Goal: Transaction & Acquisition: Purchase product/service

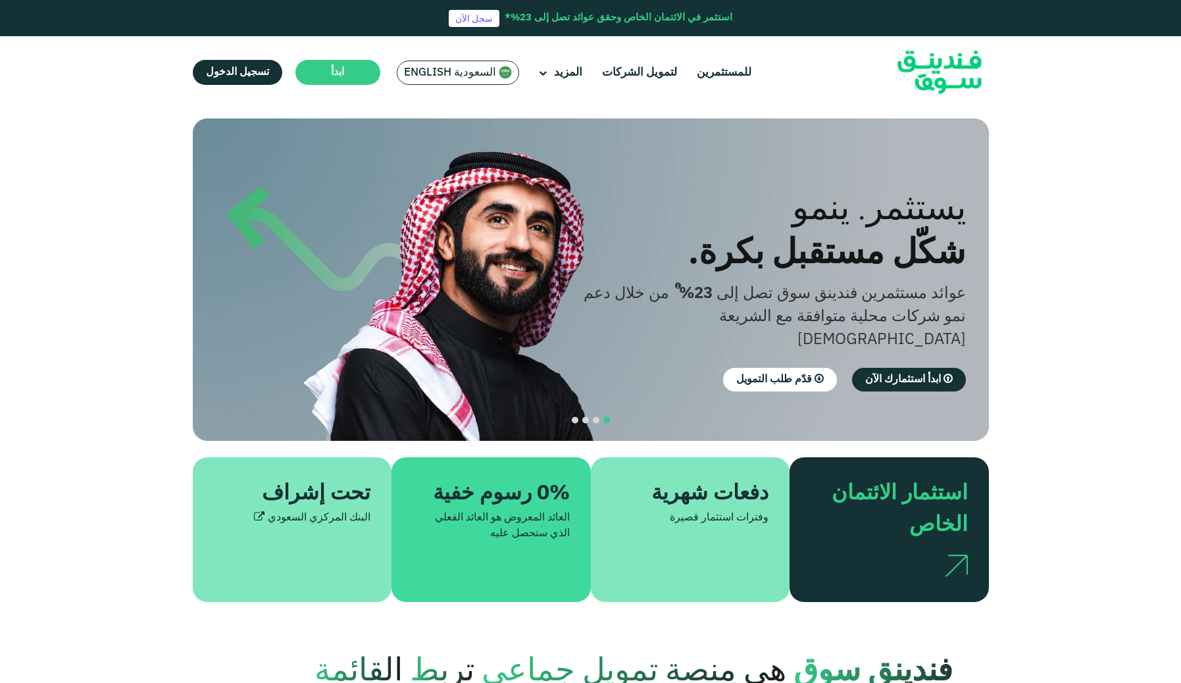
click at [447, 68] on span "السعودية English" at bounding box center [450, 72] width 92 height 15
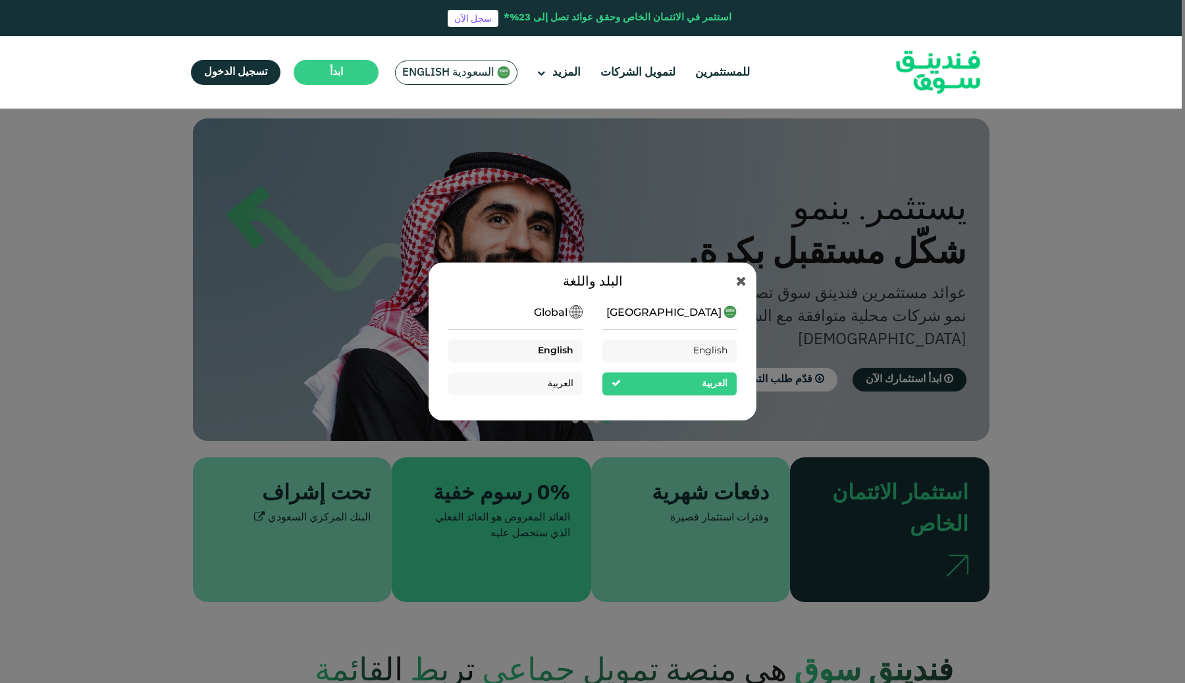
click at [566, 349] on span "English" at bounding box center [556, 350] width 36 height 9
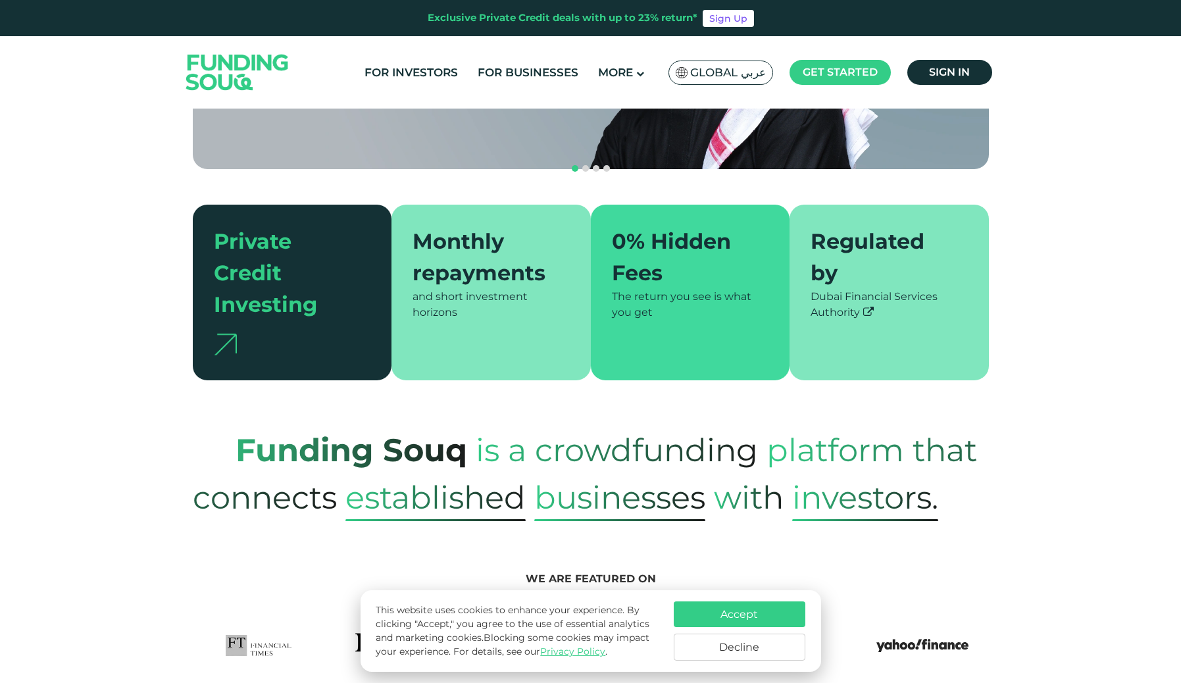
scroll to position [270, 0]
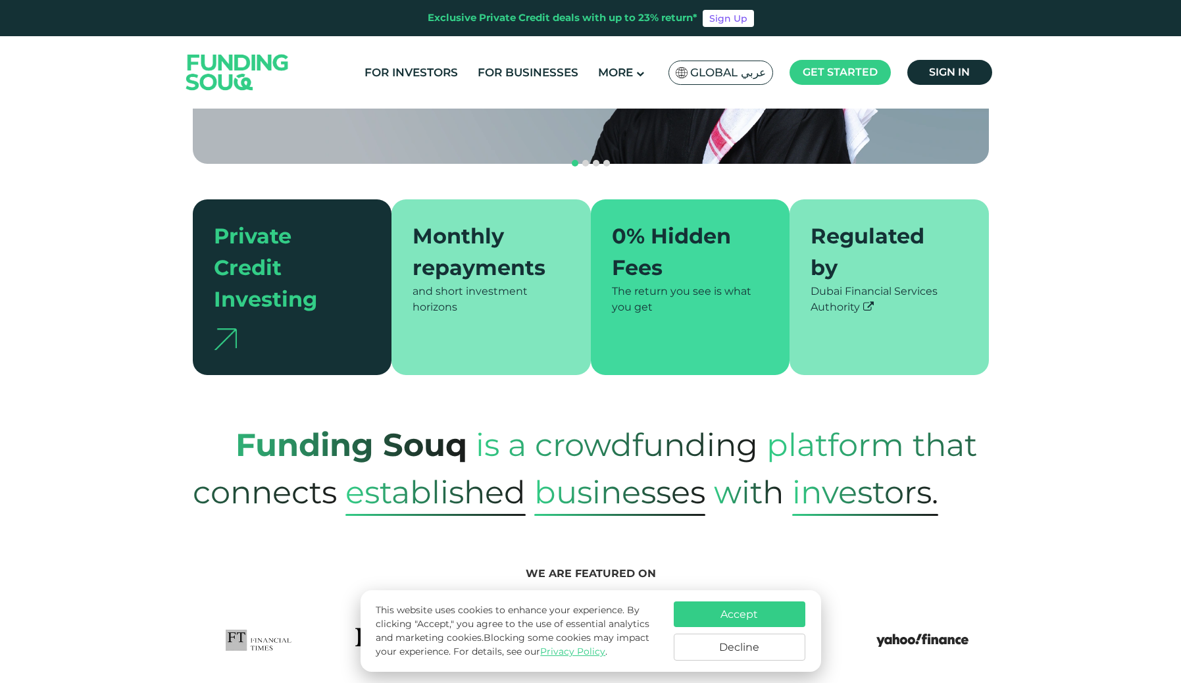
click at [723, 610] on button "Accept" at bounding box center [740, 615] width 132 height 26
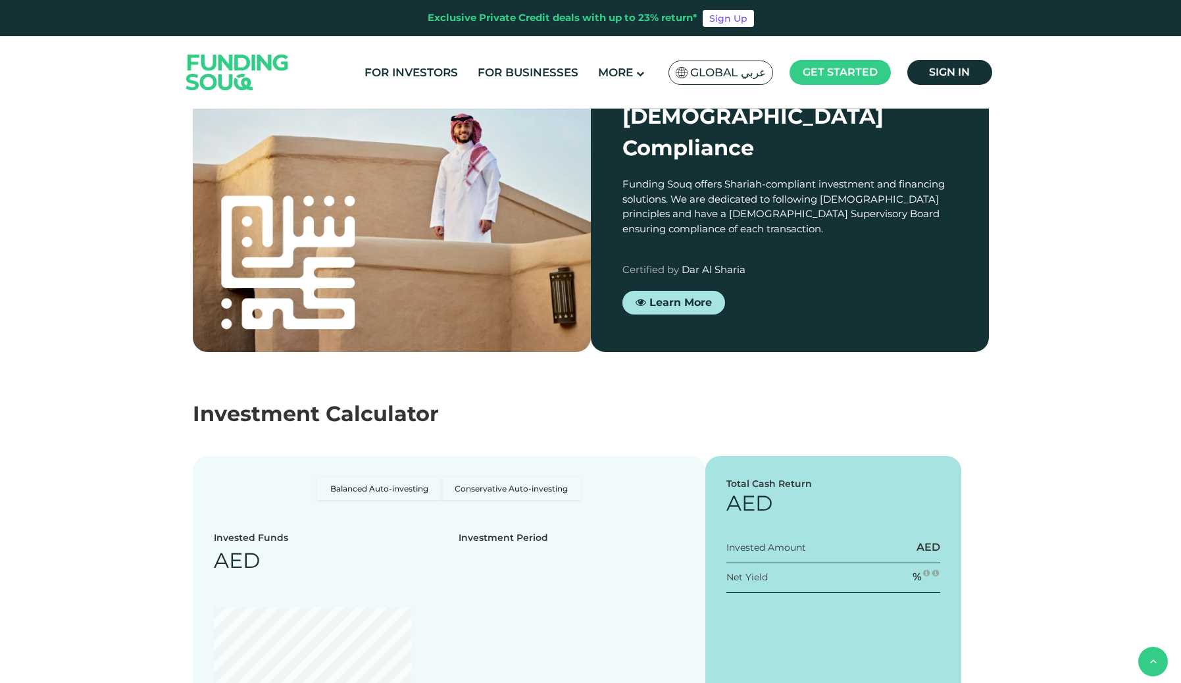
scroll to position [1461, 0]
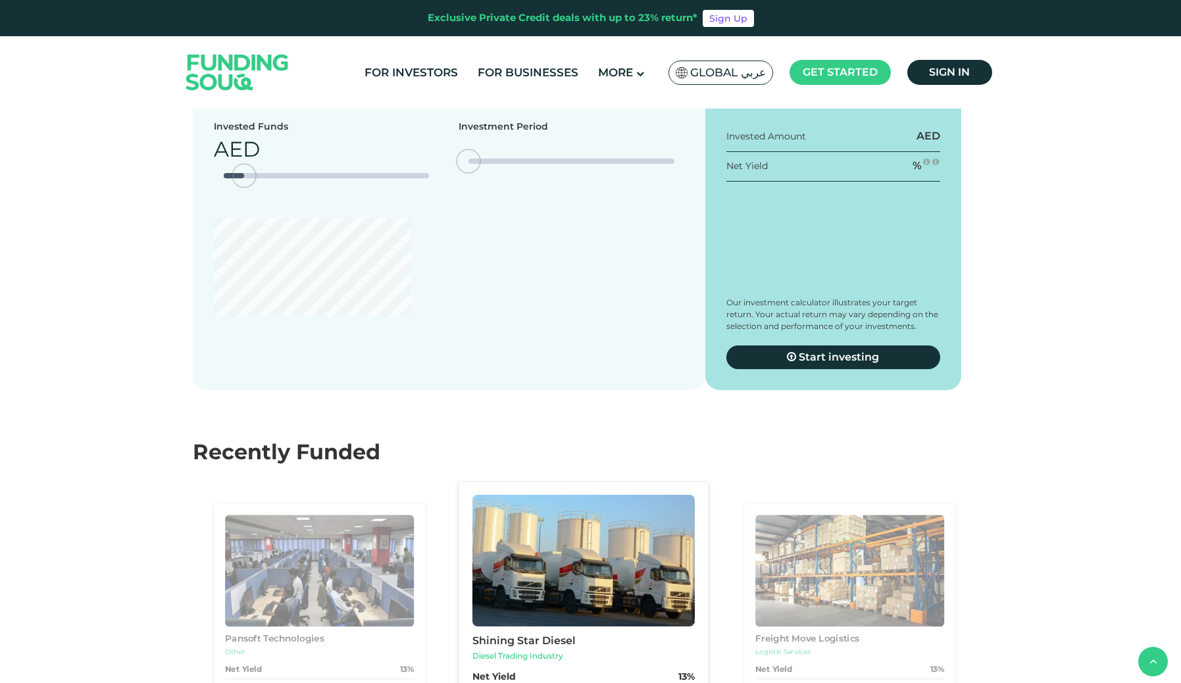
type tc-range-slider "4"
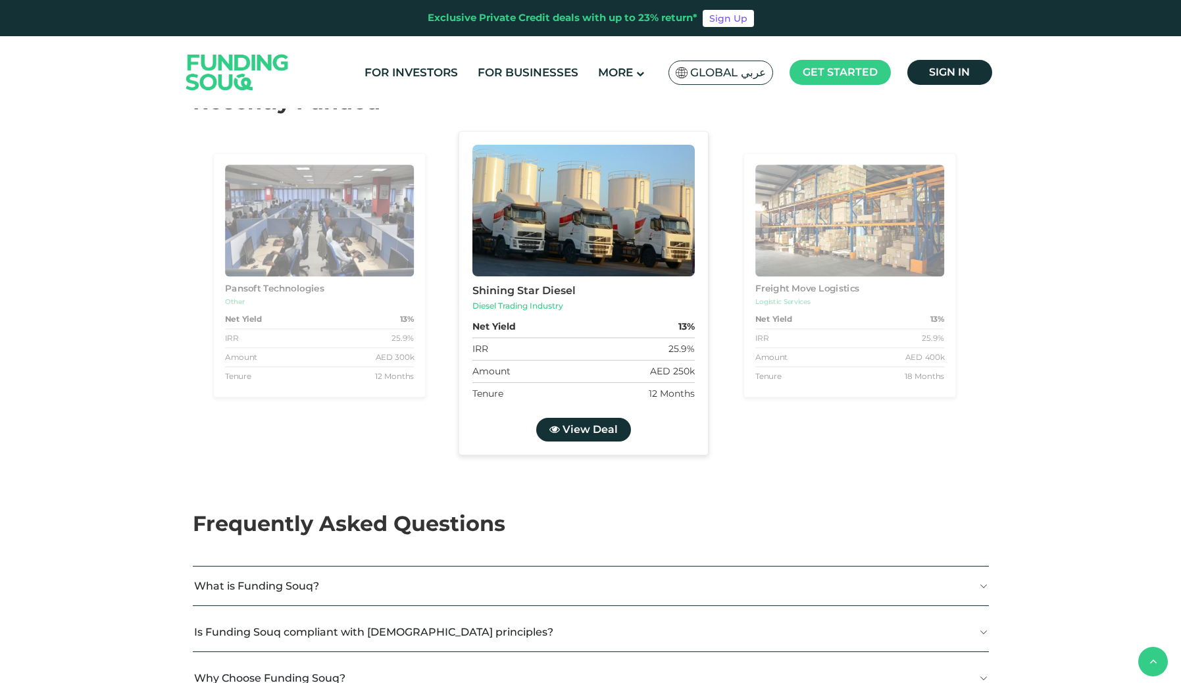
scroll to position [2222, 0]
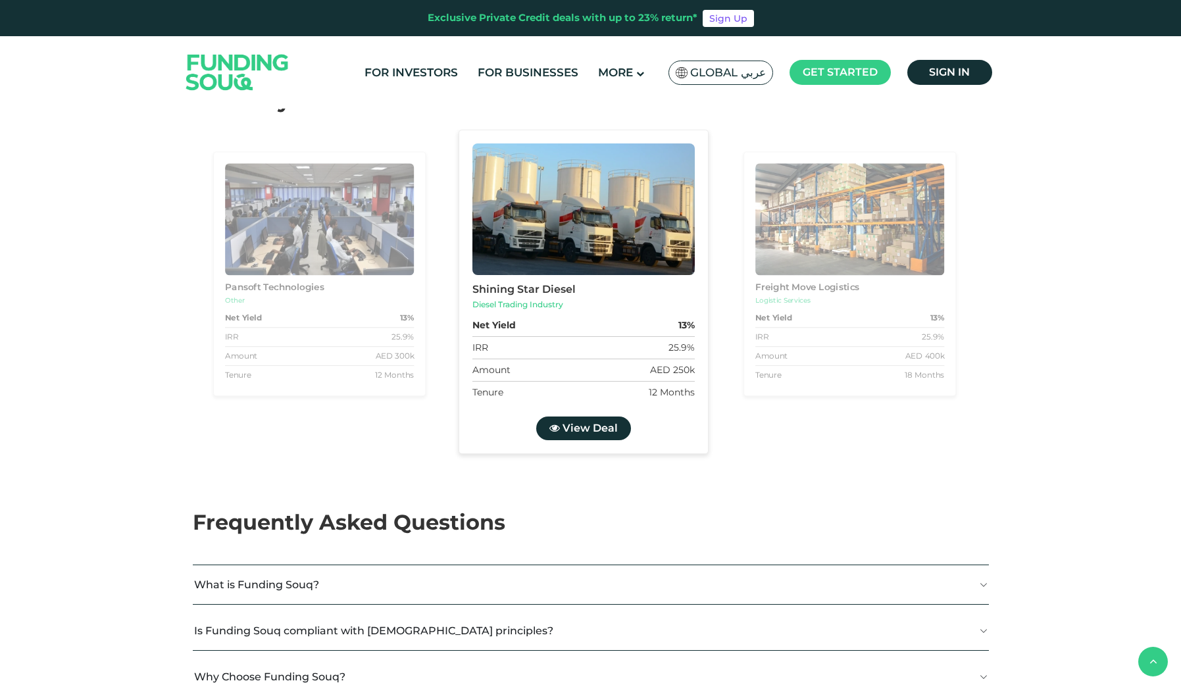
type tc-range-slider "1000000"
drag, startPoint x: 242, startPoint y: 348, endPoint x: 434, endPoint y: 341, distance: 193.0
drag, startPoint x: 620, startPoint y: 340, endPoint x: 482, endPoint y: 352, distance: 138.7
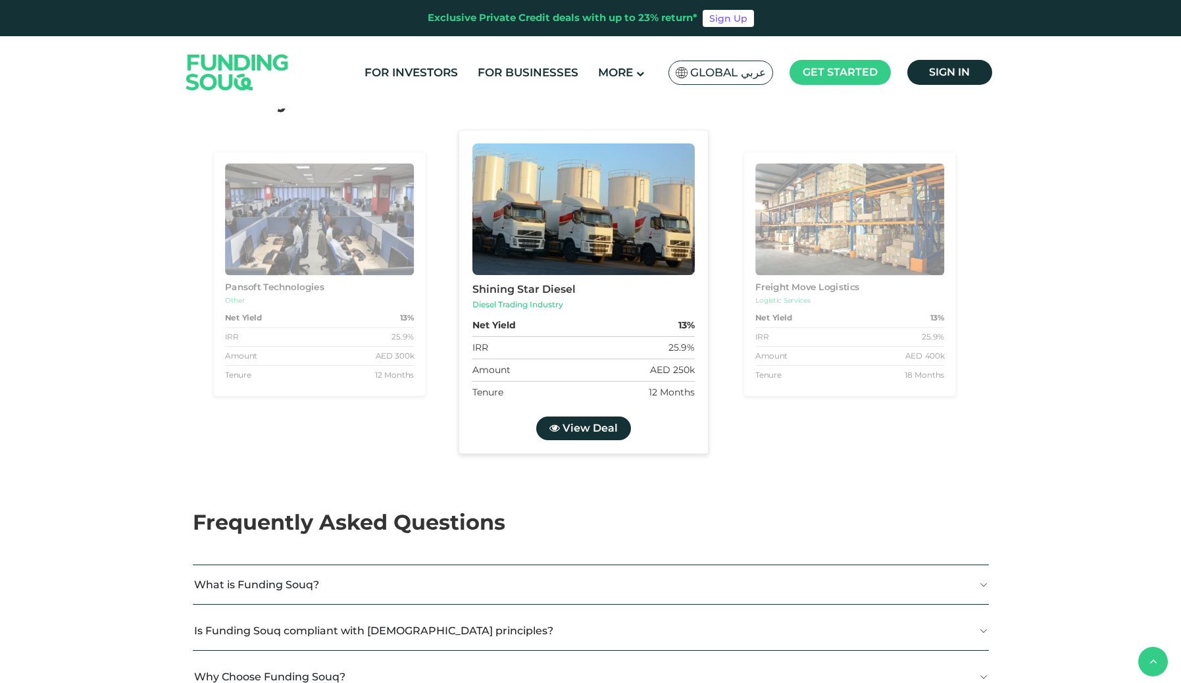
drag, startPoint x: 470, startPoint y: 341, endPoint x: 782, endPoint y: 339, distance: 312.0
type tc-range-slider "5"
drag, startPoint x: 580, startPoint y: 343, endPoint x: 714, endPoint y: 346, distance: 133.6
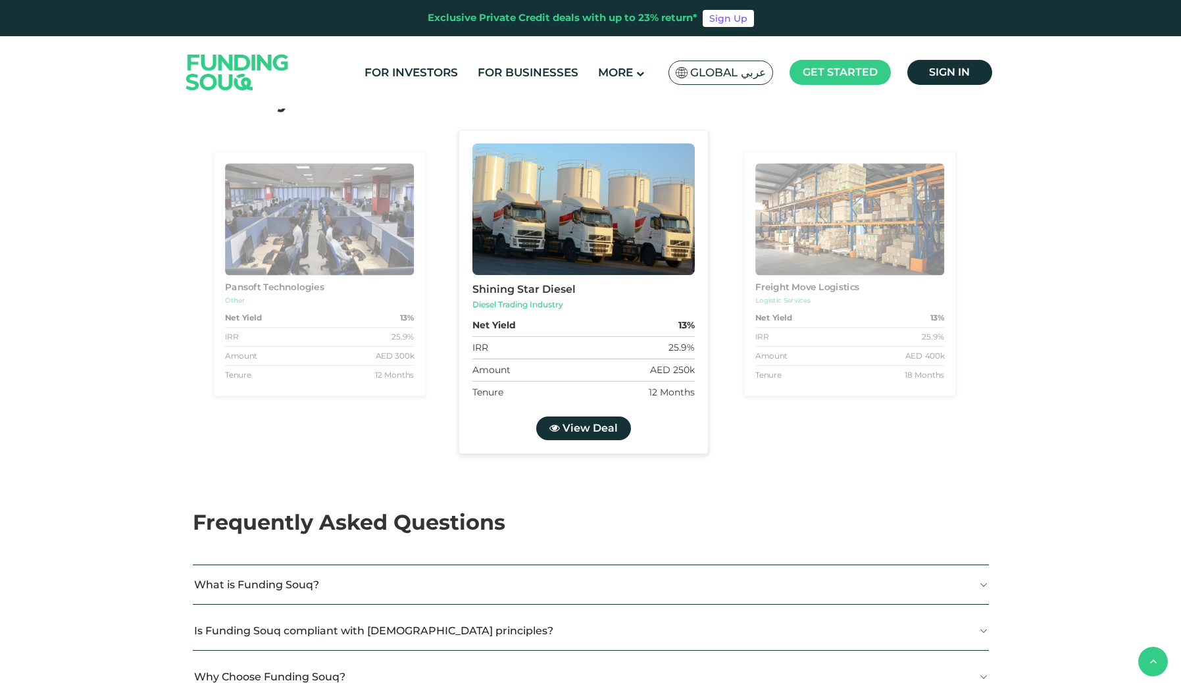
radio input "true"
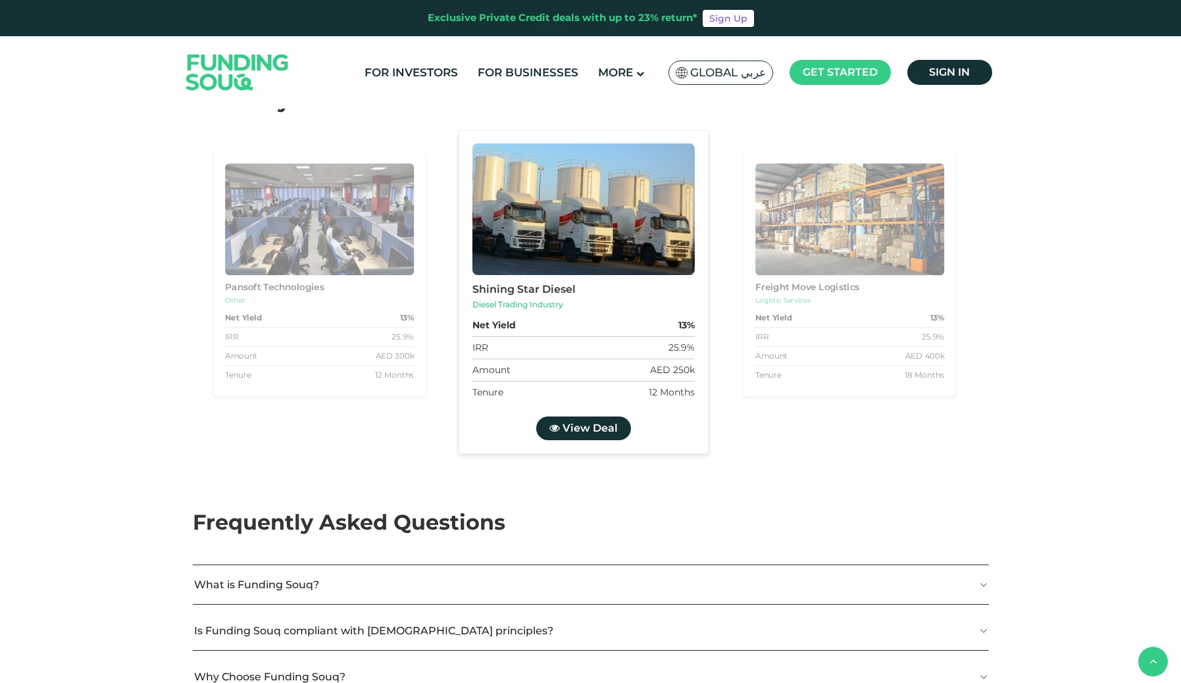
radio input "true"
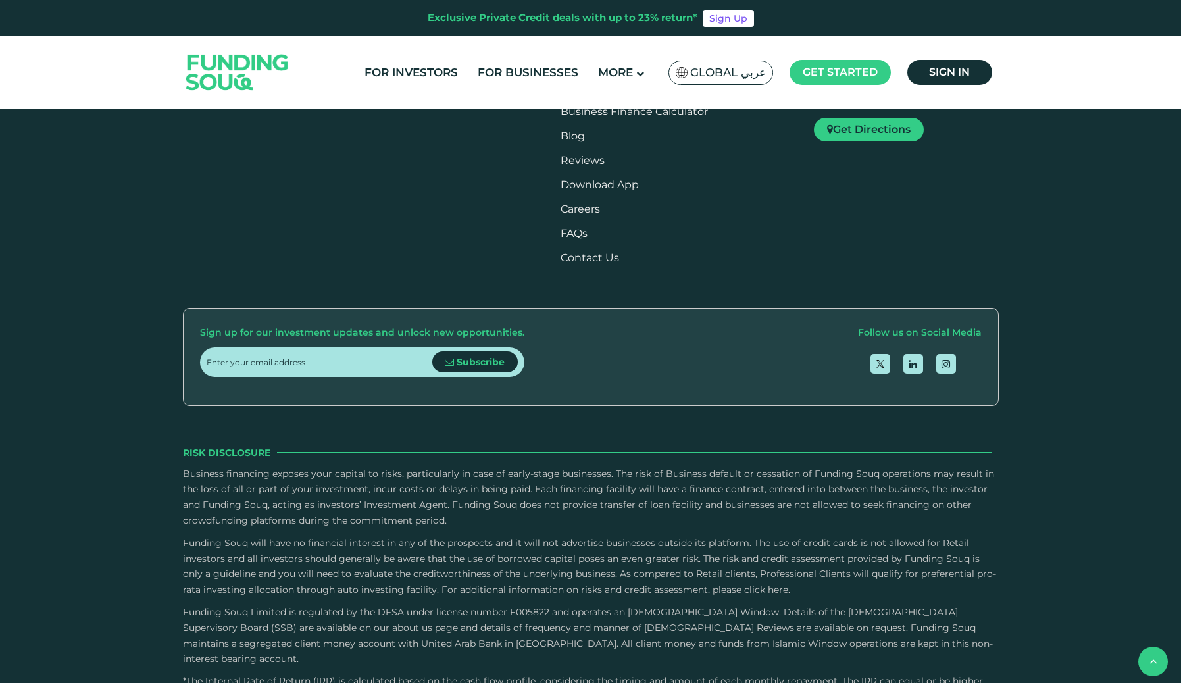
scroll to position [3521, 0]
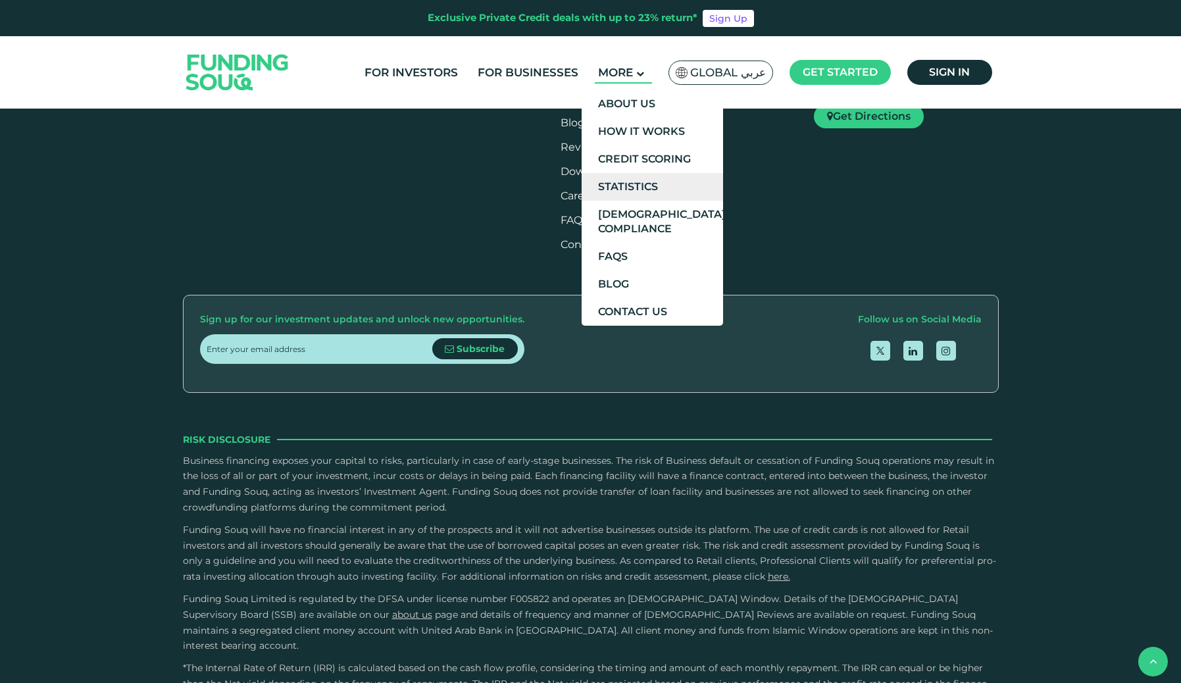
click at [642, 177] on link "Statistics" at bounding box center [652, 187] width 141 height 28
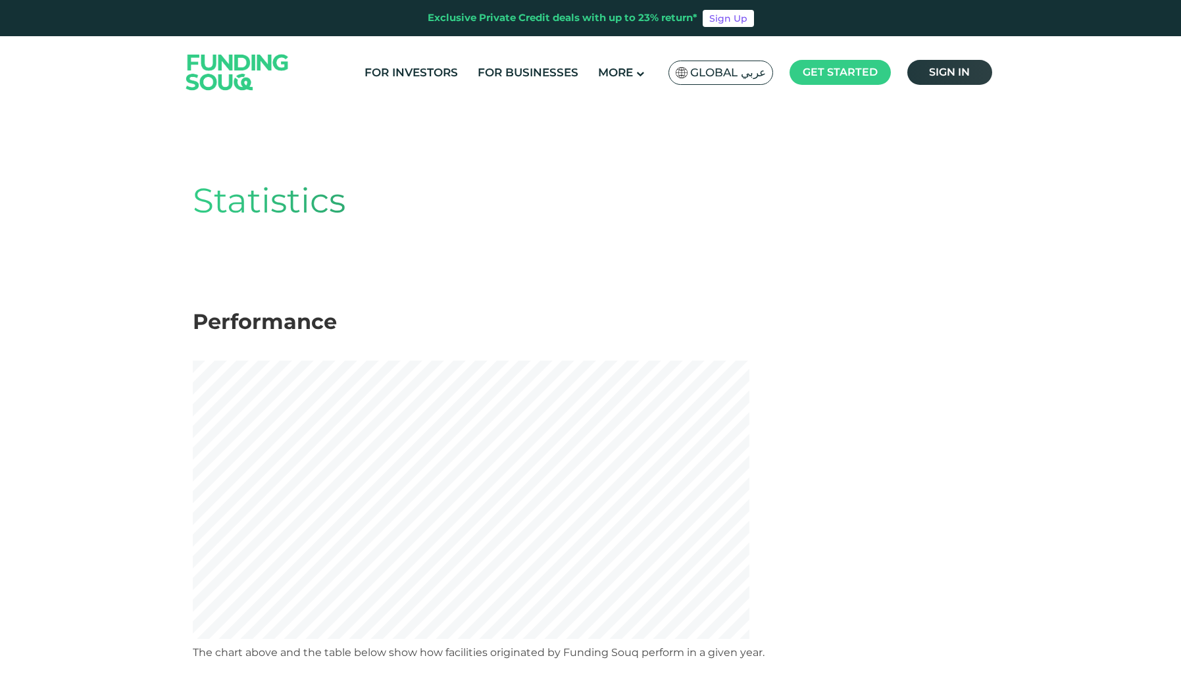
click at [944, 74] on span "Sign in" at bounding box center [949, 72] width 41 height 13
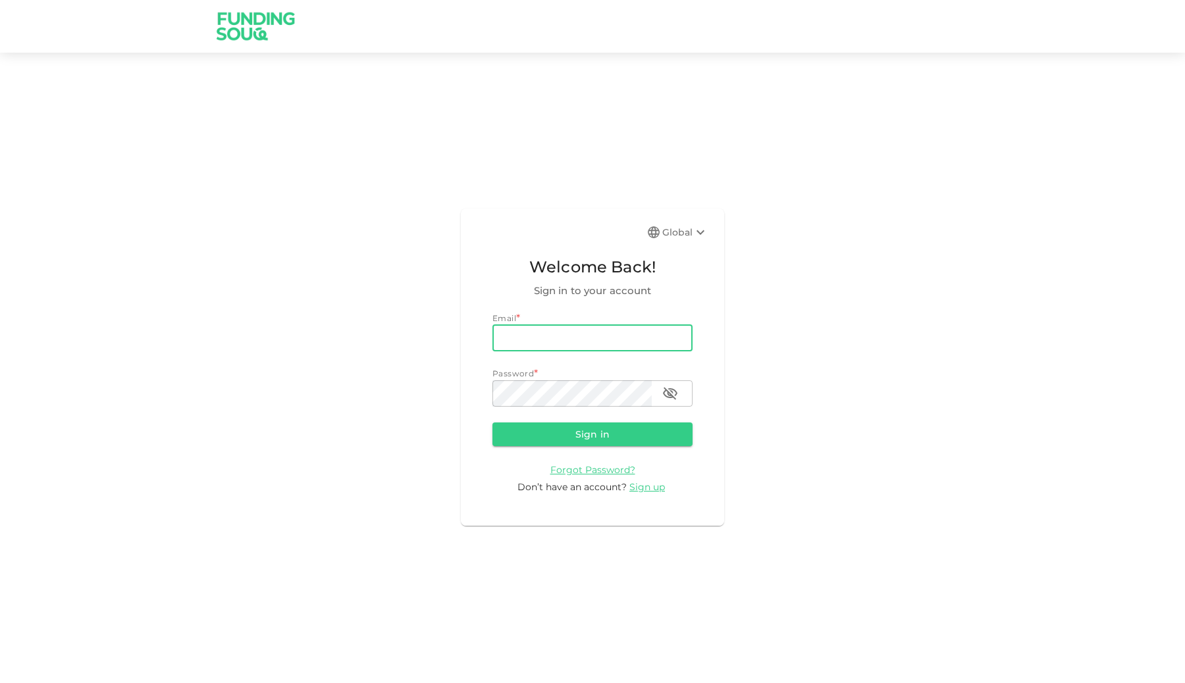
click at [565, 339] on input "email" at bounding box center [592, 338] width 200 height 26
type input "[EMAIL_ADDRESS][DOMAIN_NAME]"
click at [571, 434] on button "Sign in" at bounding box center [592, 435] width 200 height 24
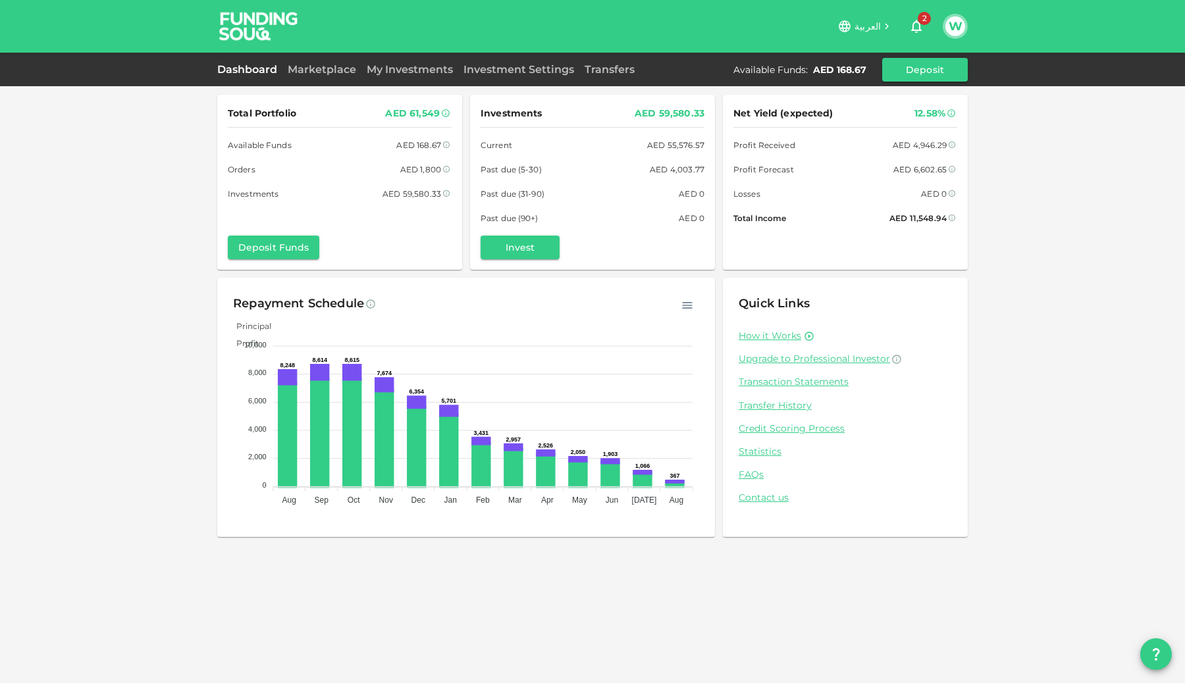
click at [918, 25] on icon "button" at bounding box center [916, 26] width 16 height 16
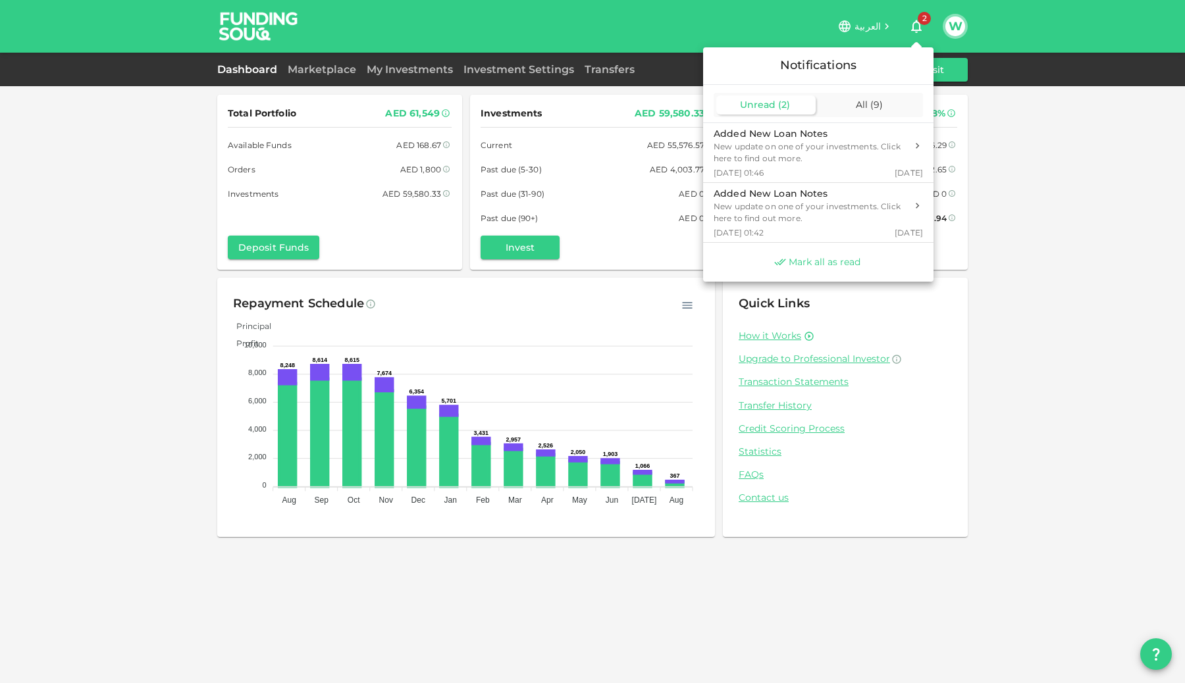
click at [825, 261] on span "Mark all as read" at bounding box center [824, 262] width 72 height 13
click at [201, 272] on div at bounding box center [592, 341] width 1185 height 683
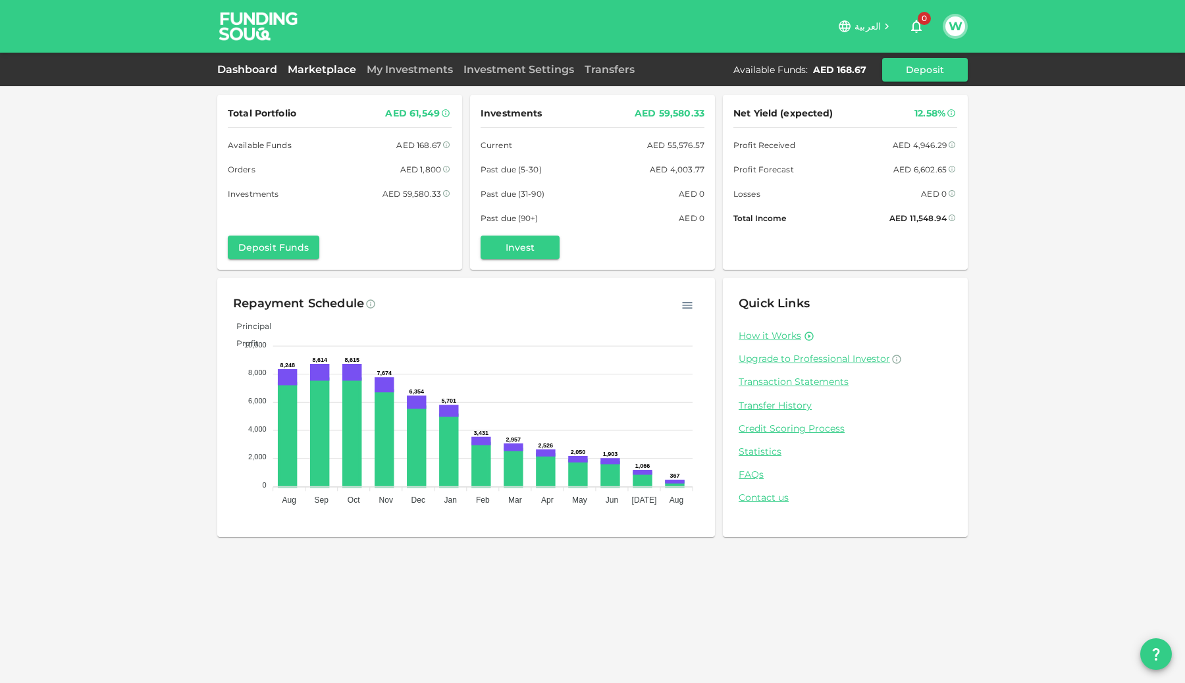
click at [315, 72] on link "Marketplace" at bounding box center [321, 69] width 79 height 13
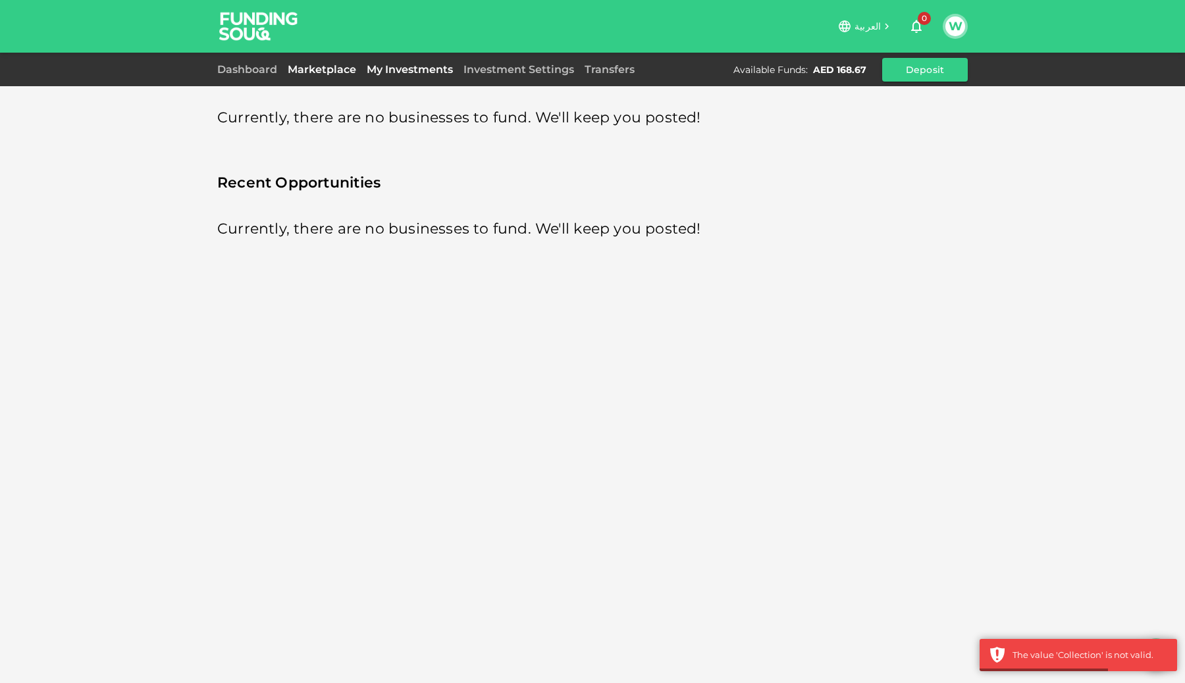
click at [418, 70] on link "My Investments" at bounding box center [409, 69] width 97 height 13
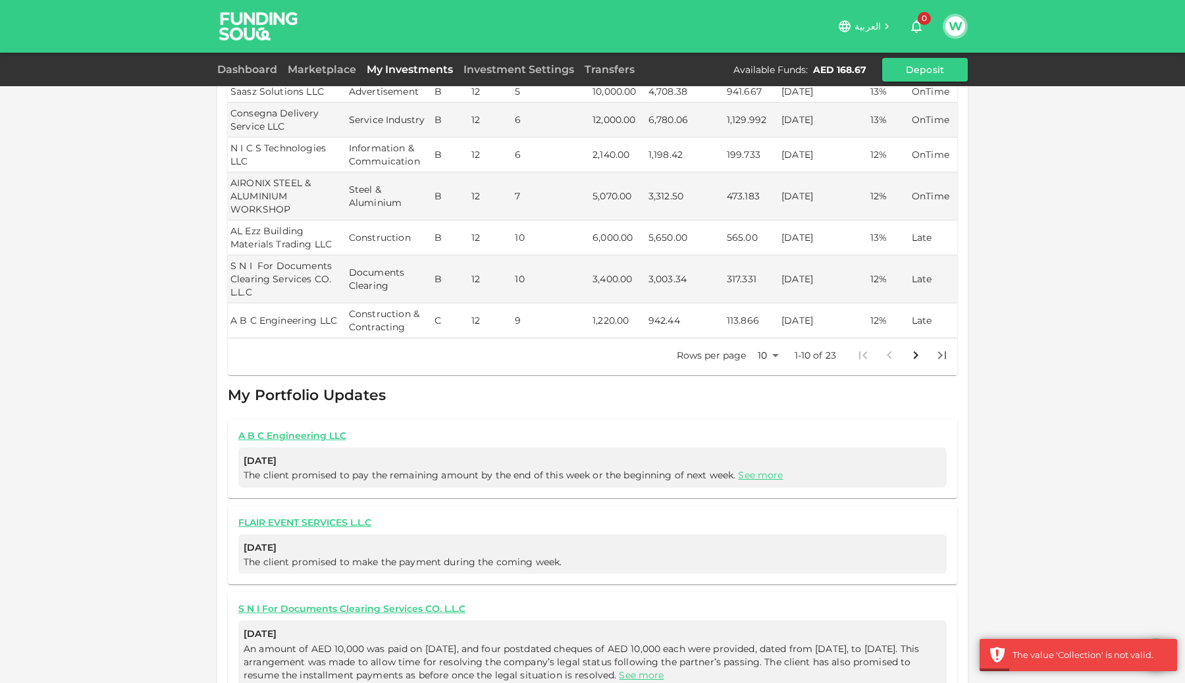
scroll to position [521, 0]
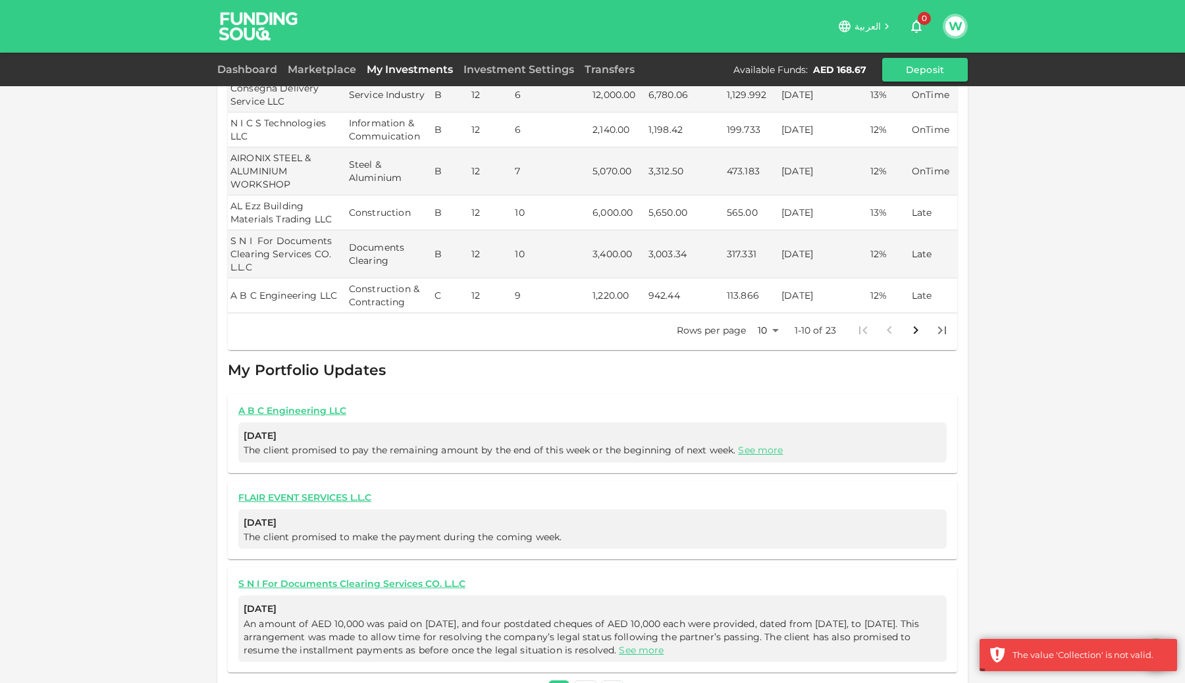
click at [776, 317] on body "العربية 0 W Dashboard Marketplace My Investments Investment Settings Transfers …" at bounding box center [592, 341] width 1185 height 683
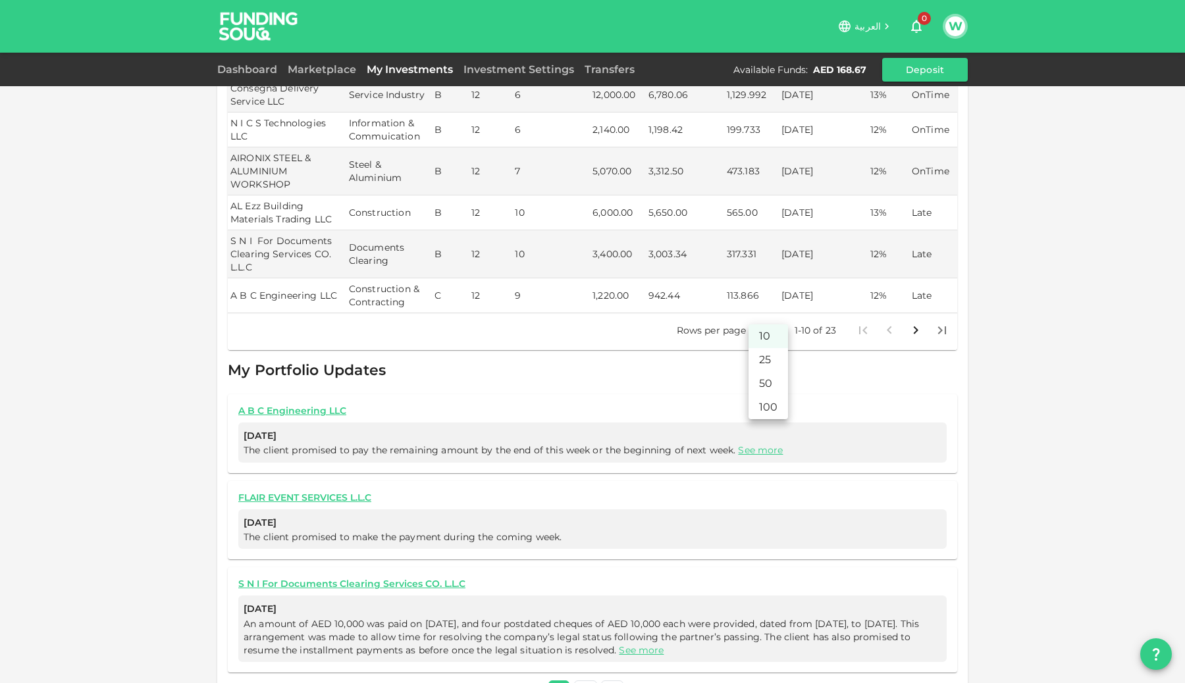
click at [767, 397] on li "100" at bounding box center [767, 408] width 39 height 24
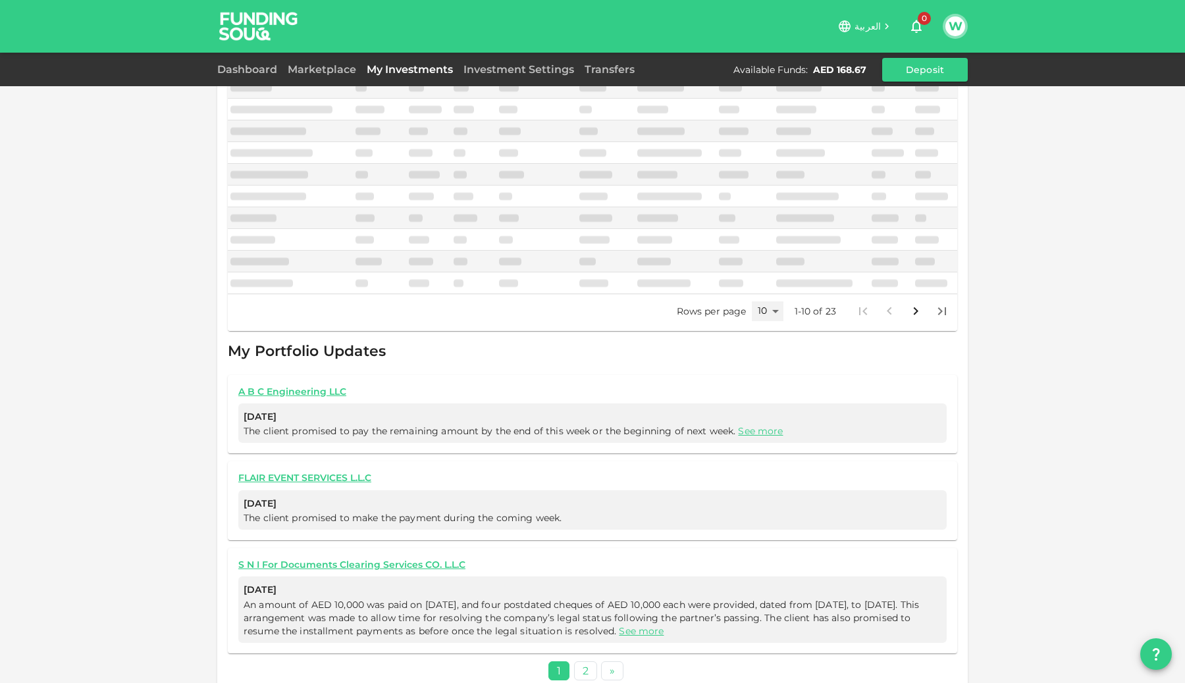
type input "100"
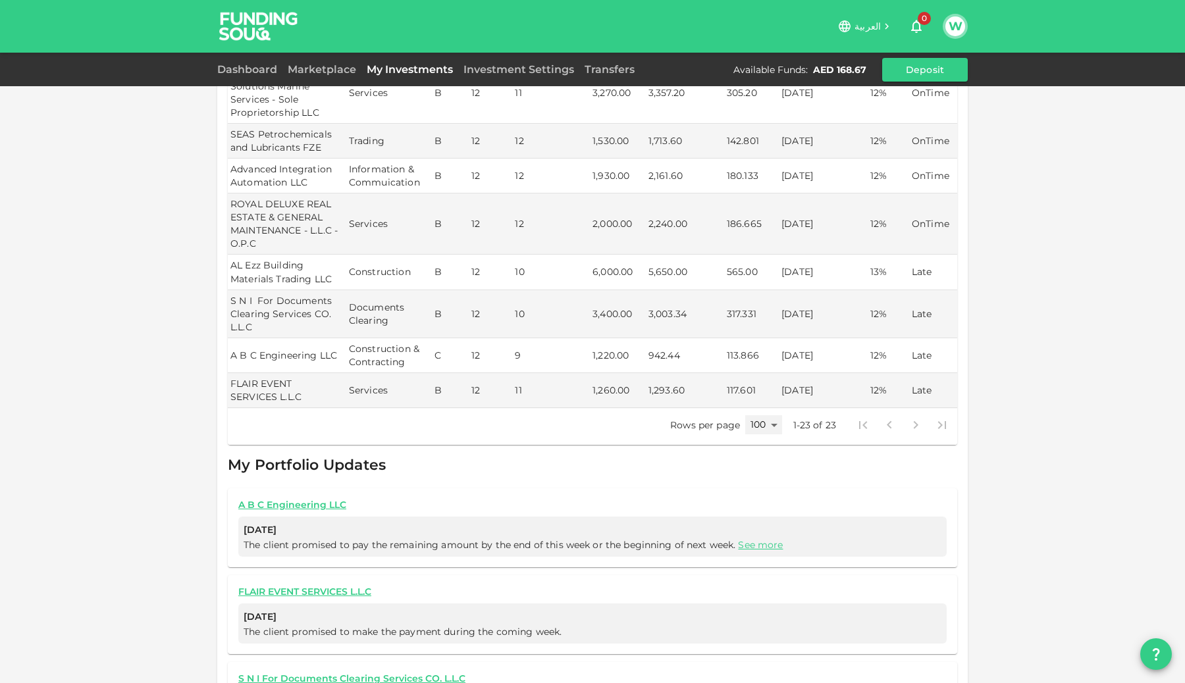
scroll to position [1033, 0]
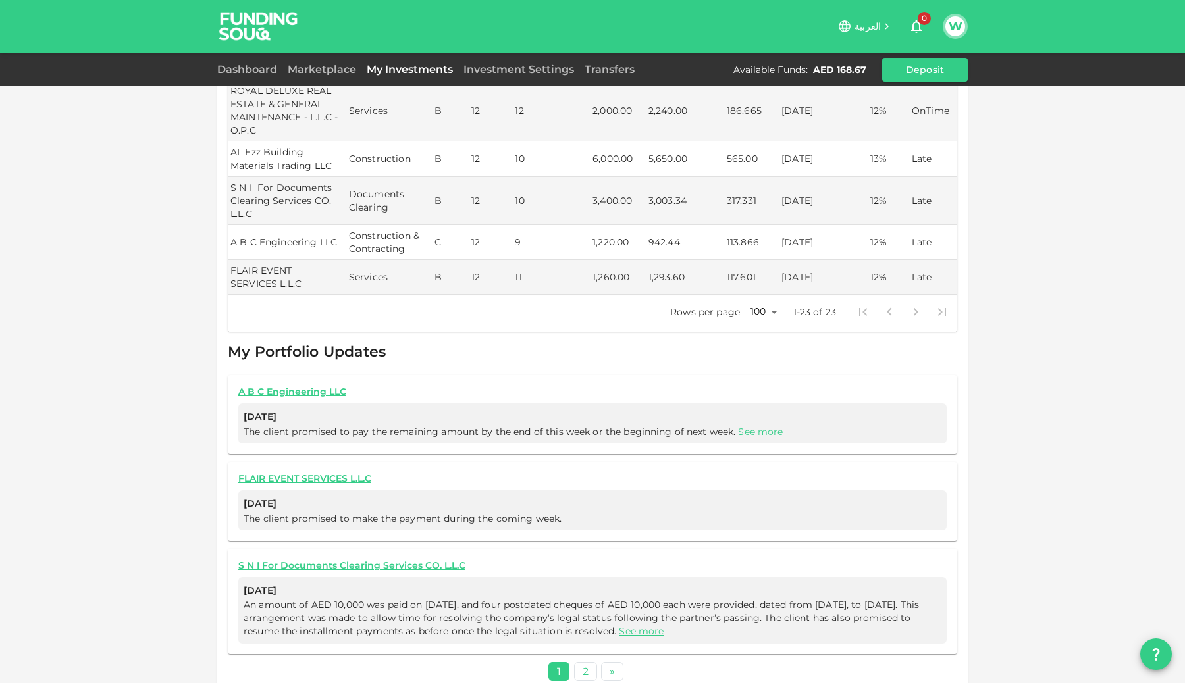
click at [748, 426] on link "See more" at bounding box center [760, 432] width 45 height 12
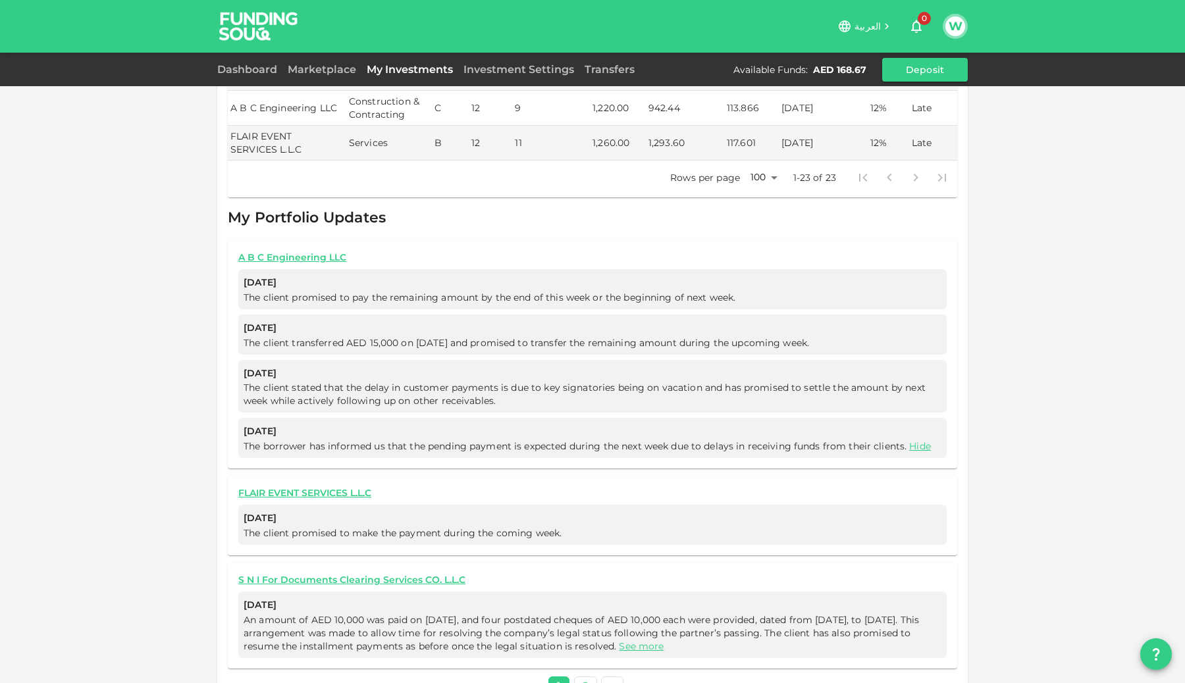
scroll to position [1182, 0]
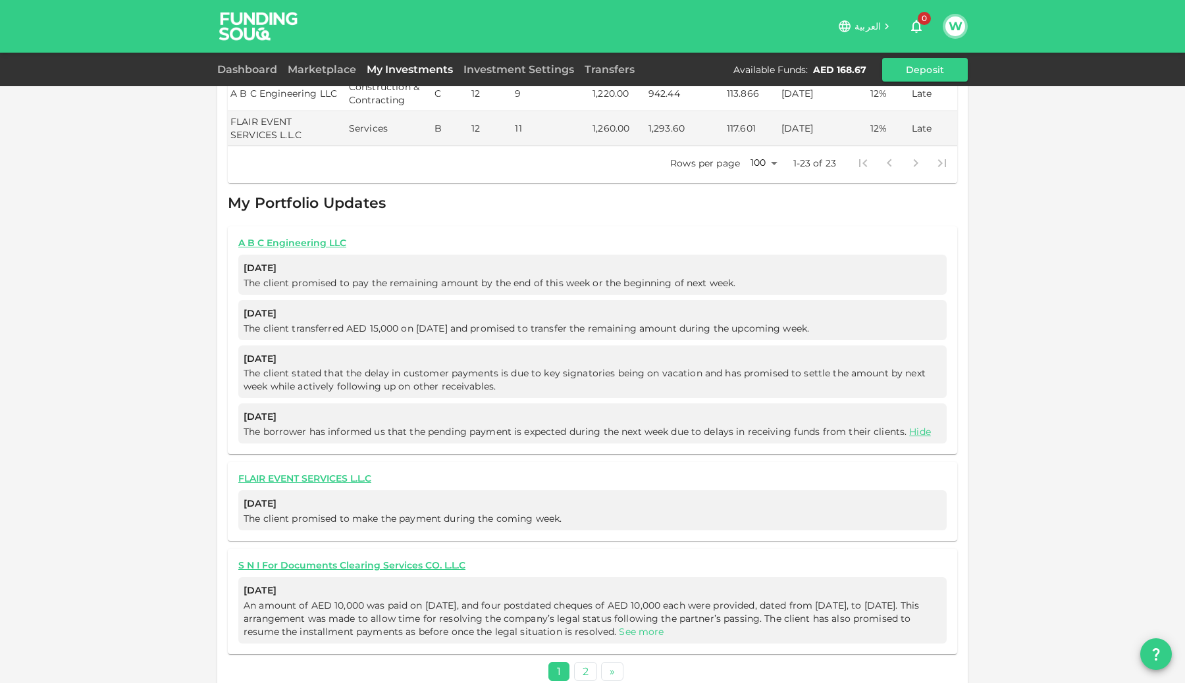
click at [663, 626] on link "See more" at bounding box center [641, 632] width 45 height 12
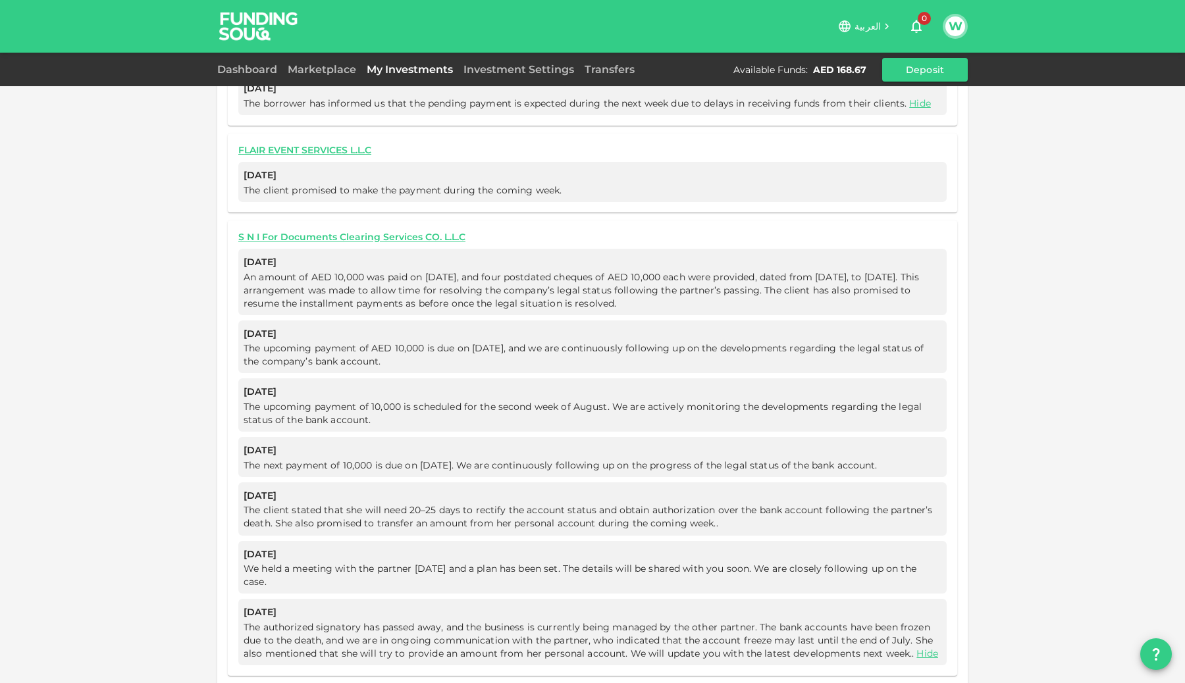
scroll to position [1518, 0]
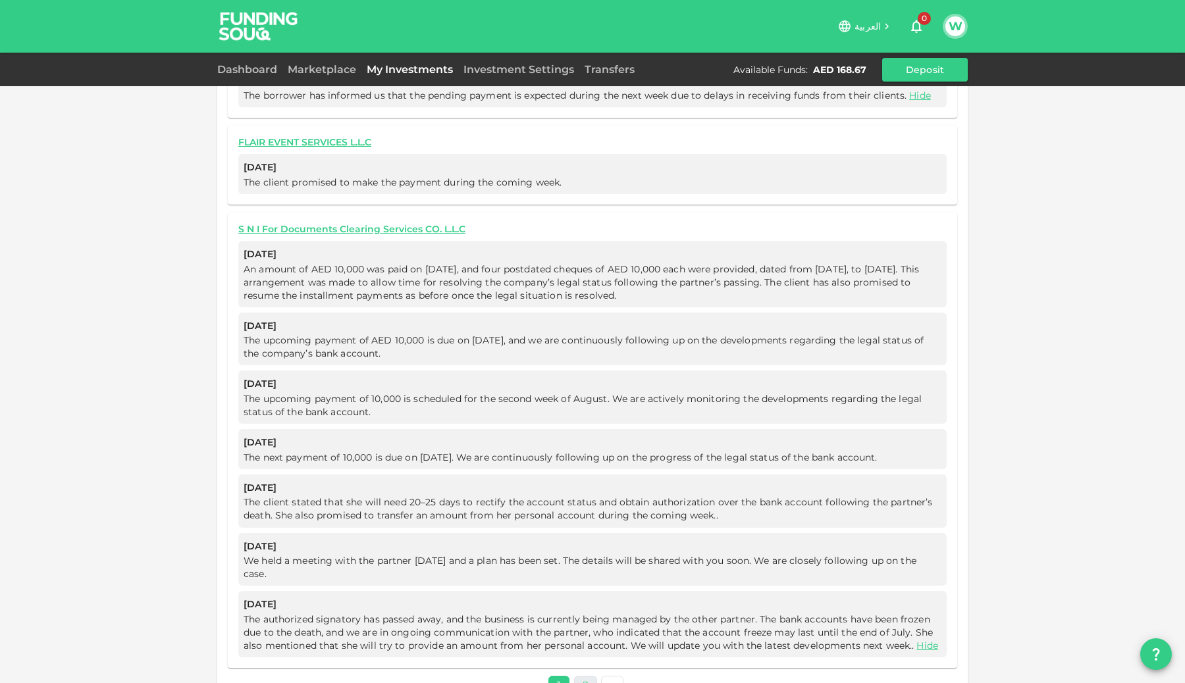
click at [587, 676] on link "2" at bounding box center [585, 685] width 23 height 19
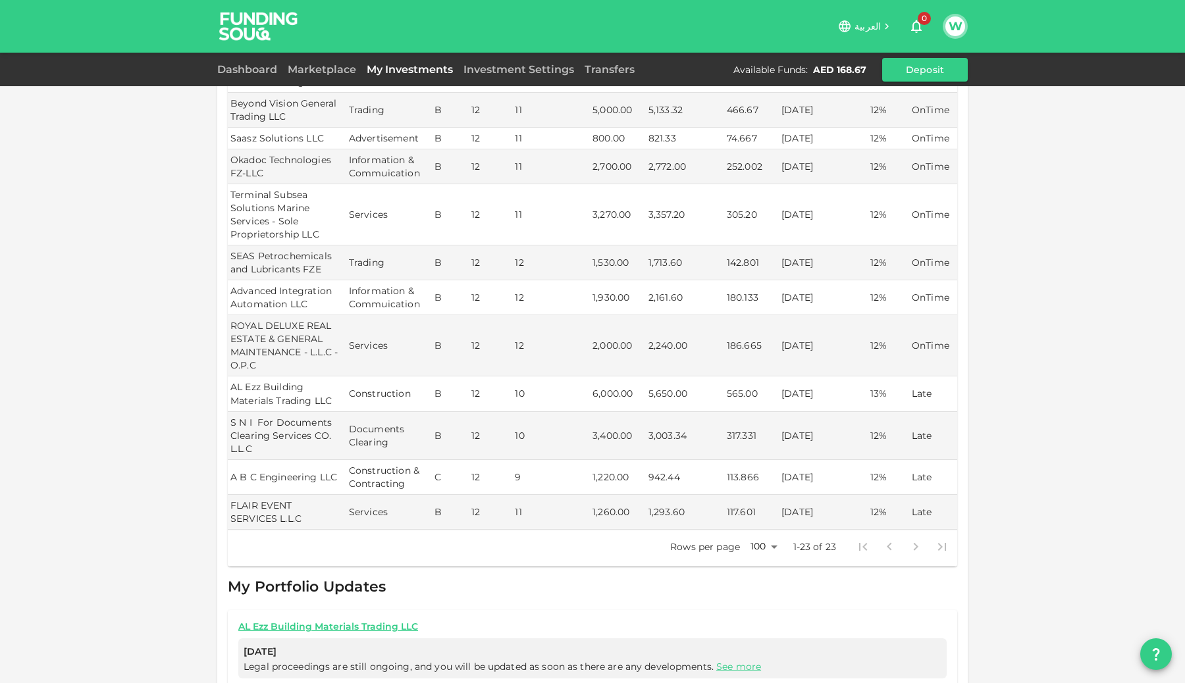
scroll to position [834, 0]
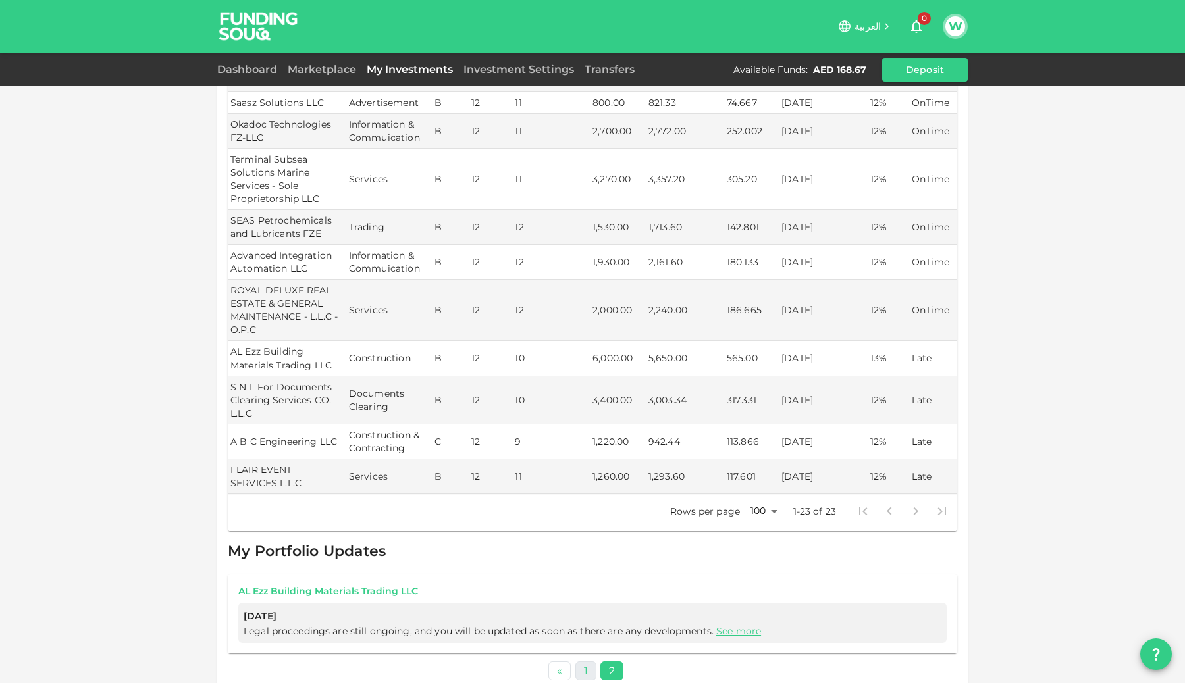
click at [590, 661] on link "1" at bounding box center [585, 670] width 21 height 19
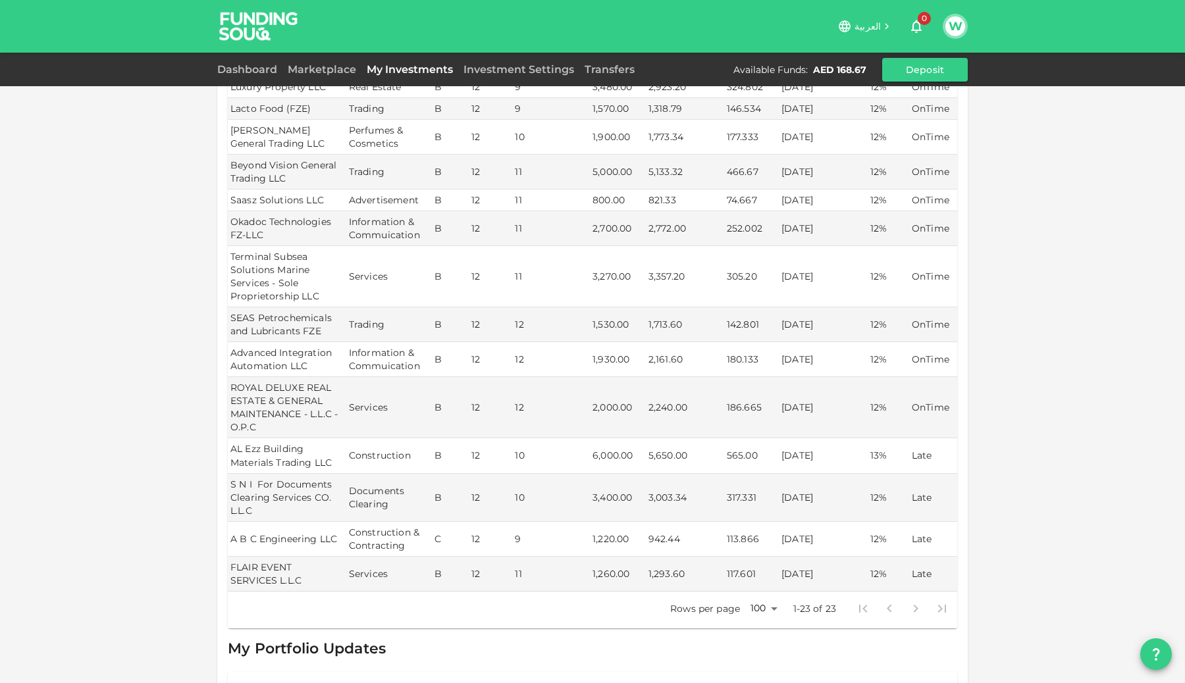
scroll to position [741, 0]
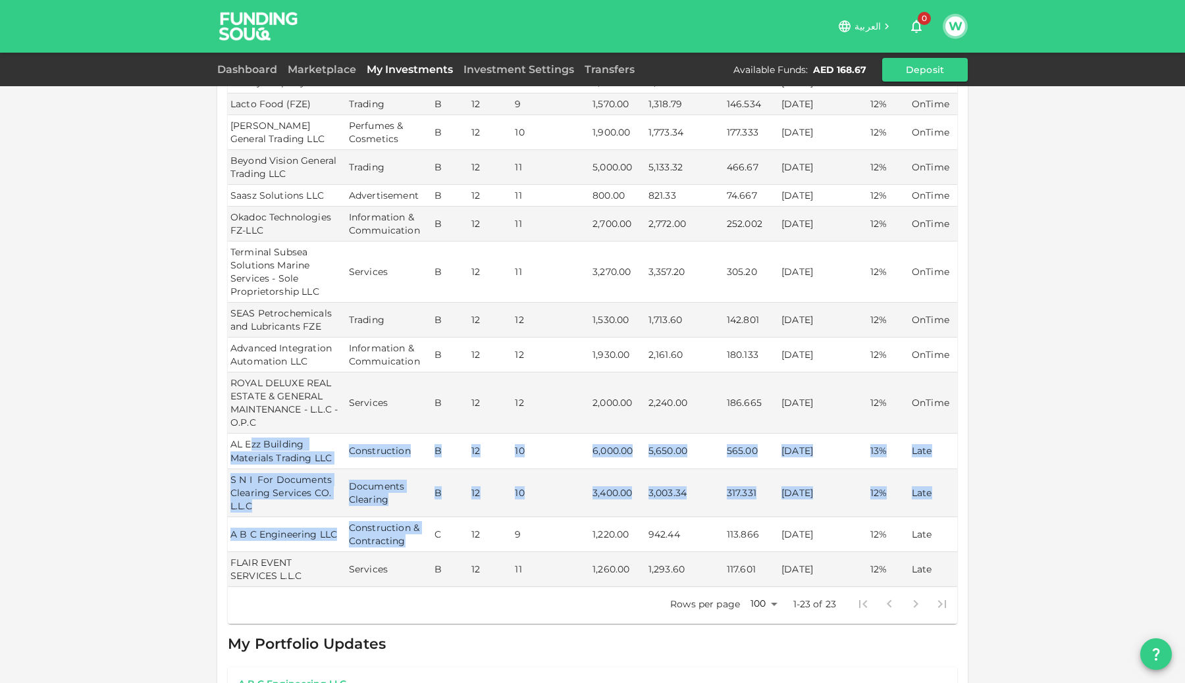
drag, startPoint x: 416, startPoint y: 525, endPoint x: 249, endPoint y: 423, distance: 195.3
click at [249, 423] on tbody "MISPAH PIPELINE INSPECTION SERVICES L.L.C Services B 12 3 10,000.00 2,824.97 94…" at bounding box center [592, 146] width 729 height 882
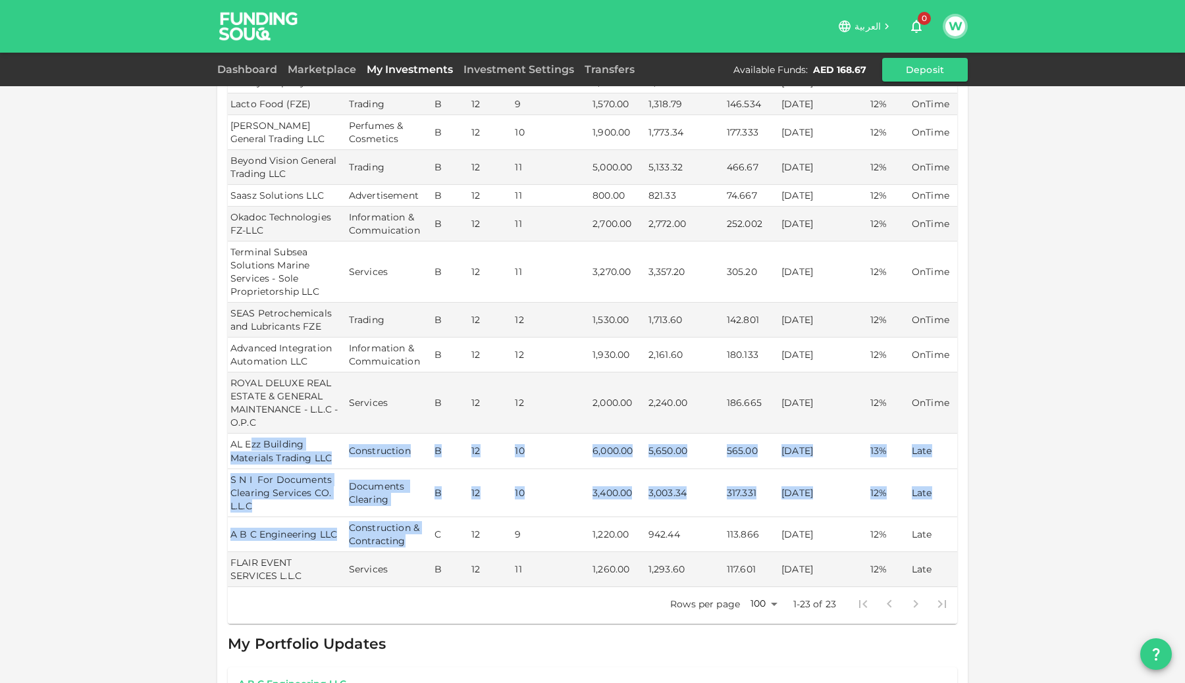
click at [413, 487] on td "Documents Clearing" at bounding box center [389, 493] width 86 height 48
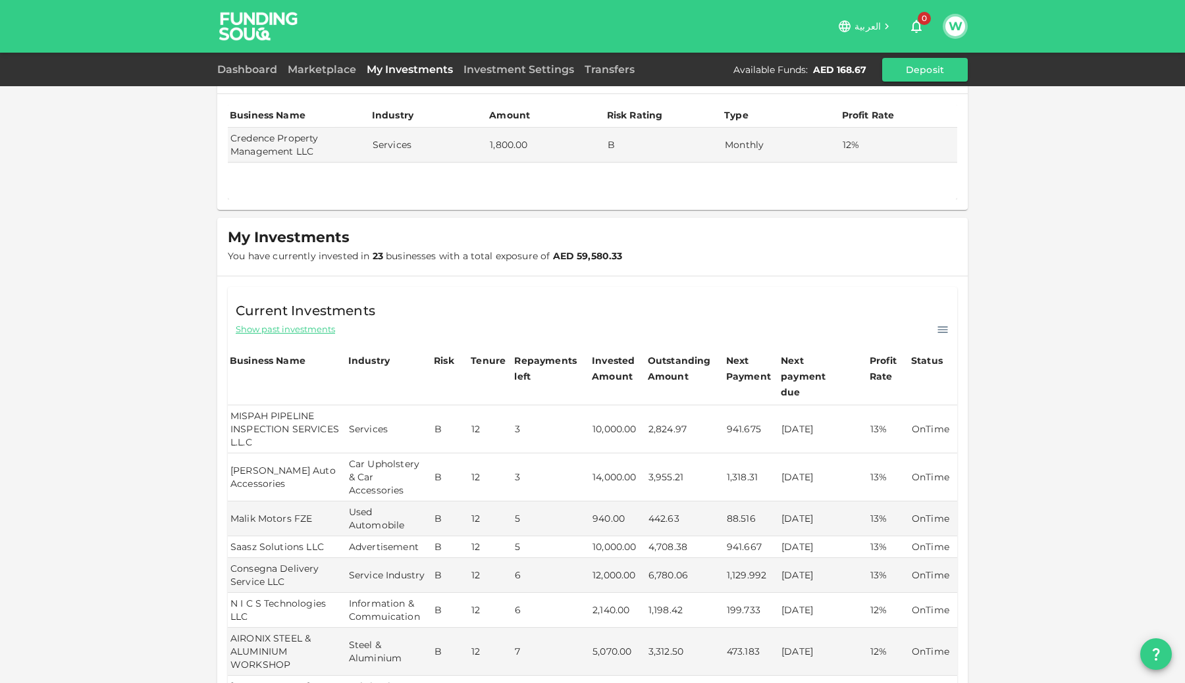
scroll to position [0, 0]
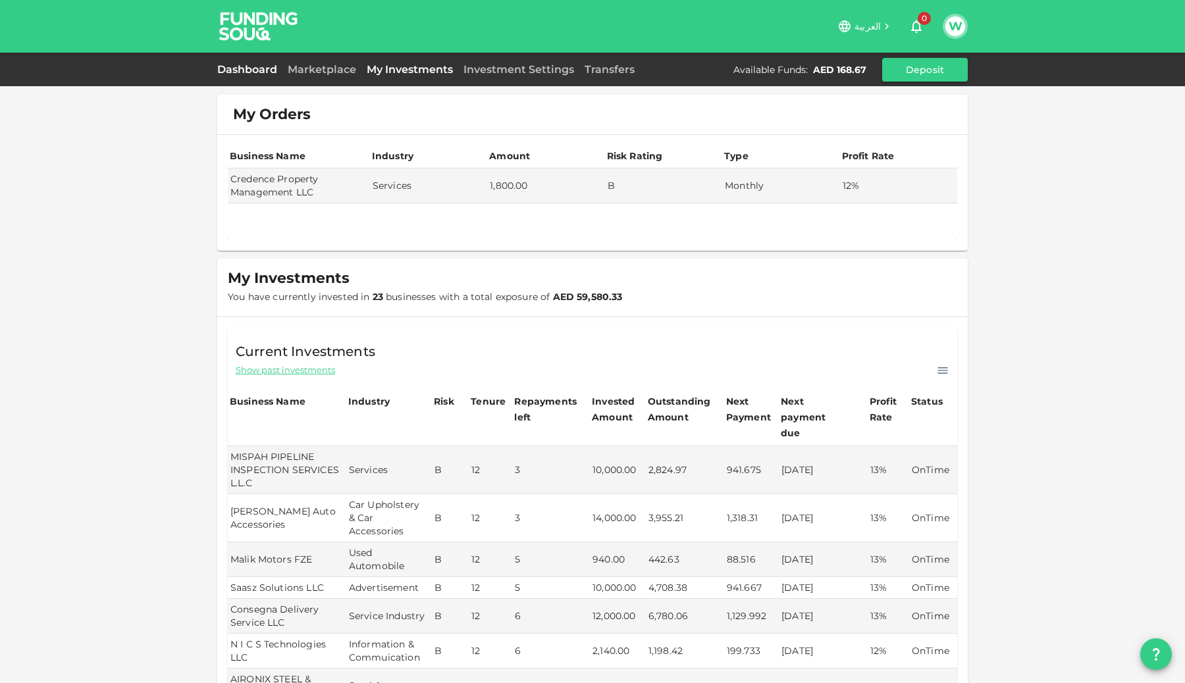
click at [262, 74] on link "Dashboard" at bounding box center [249, 69] width 65 height 13
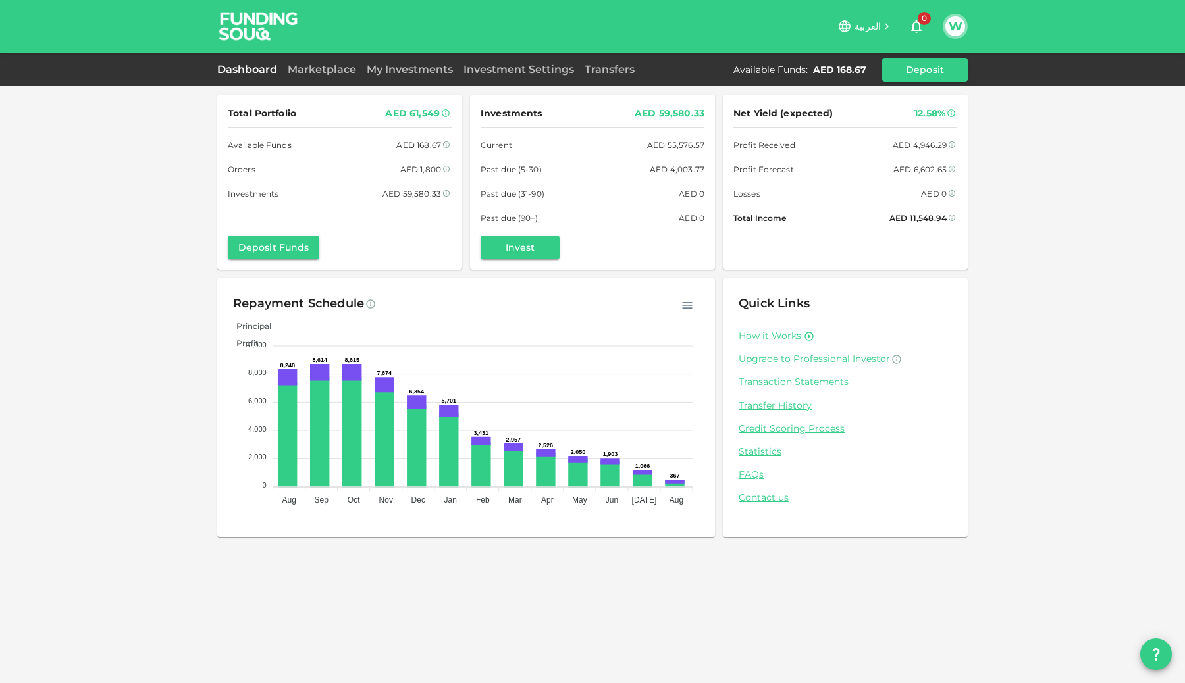
click at [776, 350] on div "How it Works Upgrade to Professional Investor Transaction Statements Transfer H…" at bounding box center [844, 417] width 213 height 175
